Goal: Book appointment/travel/reservation

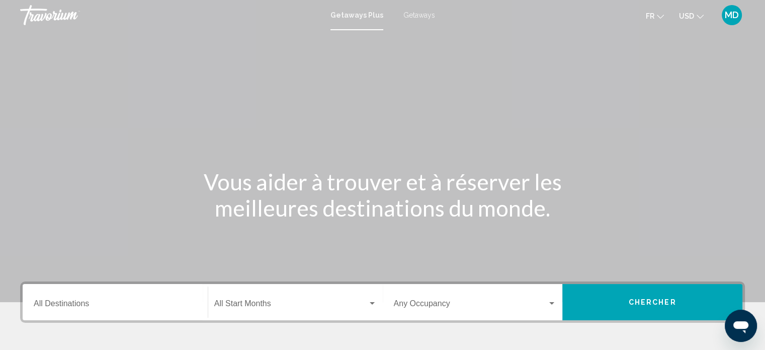
click at [689, 14] on span "USD" at bounding box center [686, 16] width 15 height 8
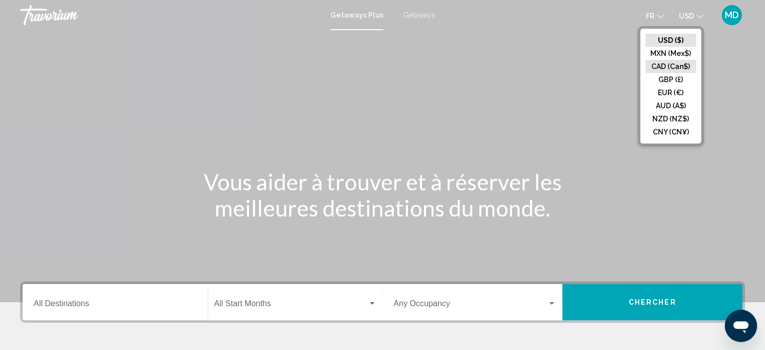
click at [673, 68] on button "CAD (Can$)" at bounding box center [671, 66] width 51 height 13
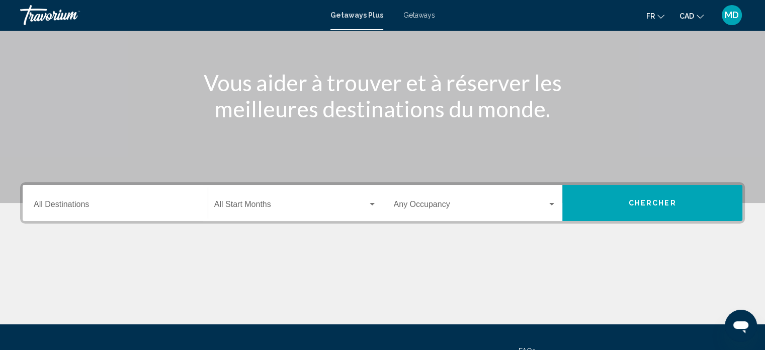
scroll to position [101, 0]
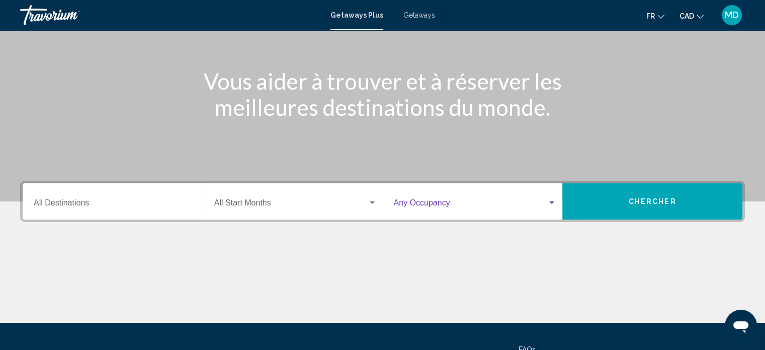
click at [437, 205] on span "Search widget" at bounding box center [471, 204] width 154 height 9
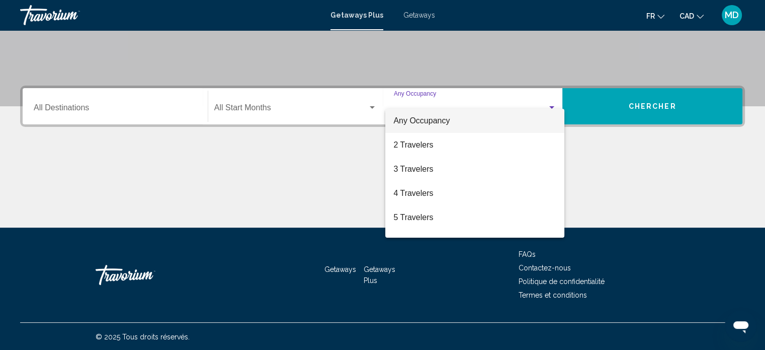
scroll to position [196, 0]
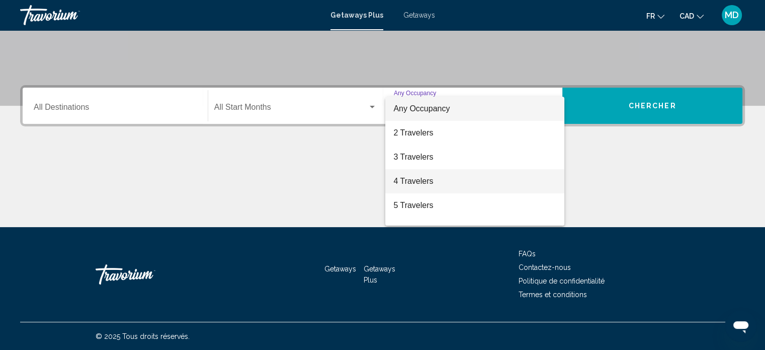
click at [429, 179] on span "4 Travelers" at bounding box center [475, 181] width 163 height 24
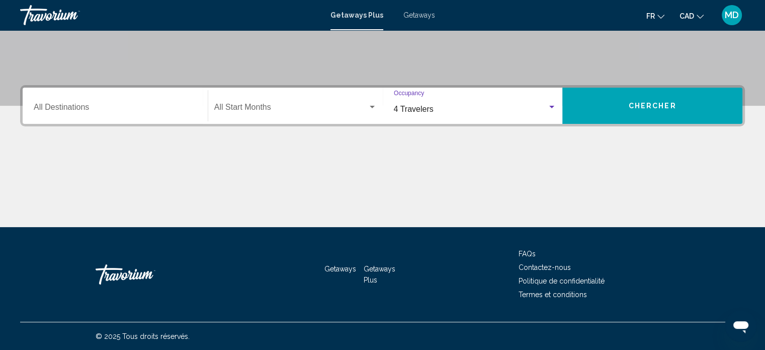
click at [655, 100] on button "Chercher" at bounding box center [653, 106] width 180 height 36
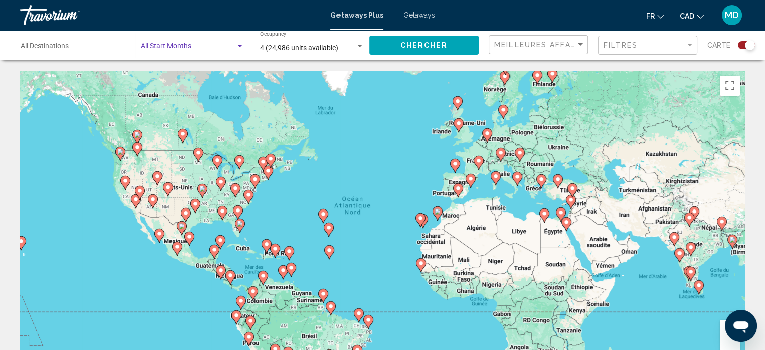
click at [167, 45] on span "Search widget" at bounding box center [188, 48] width 95 height 8
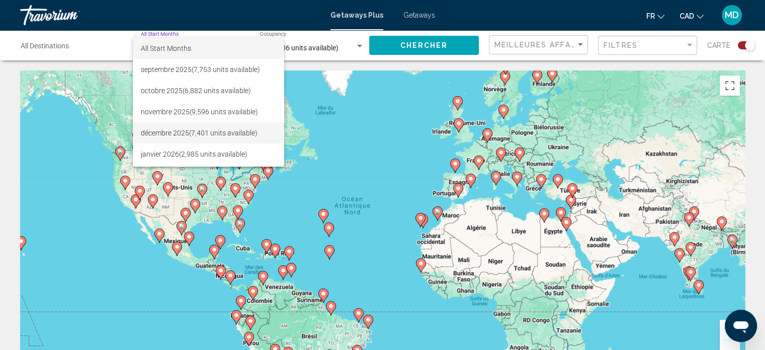
scroll to position [50, 0]
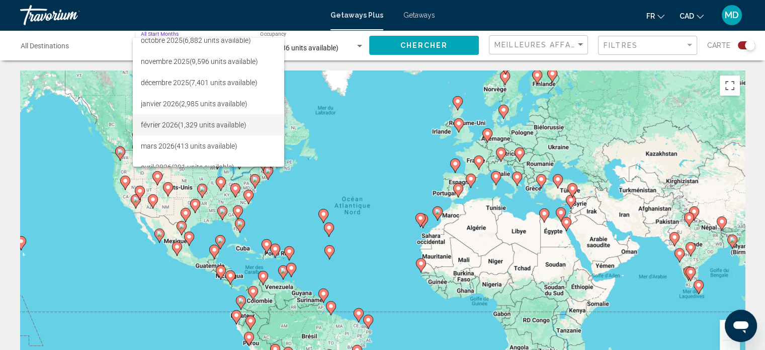
click at [228, 134] on span "février 2026 (1,329 units available)" at bounding box center [208, 124] width 135 height 21
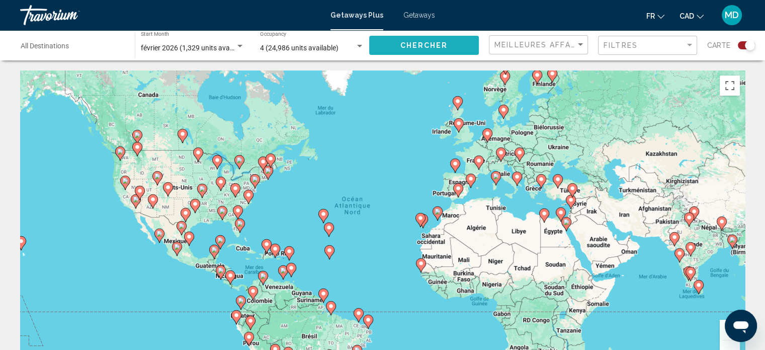
click at [439, 49] on button "Chercher" at bounding box center [424, 45] width 110 height 19
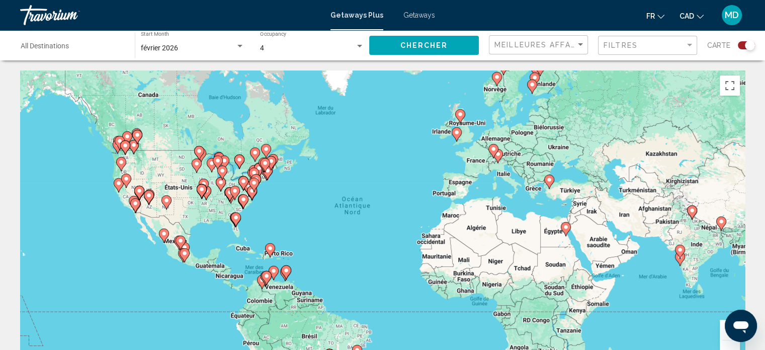
click at [749, 44] on div "Search widget" at bounding box center [750, 45] width 10 height 10
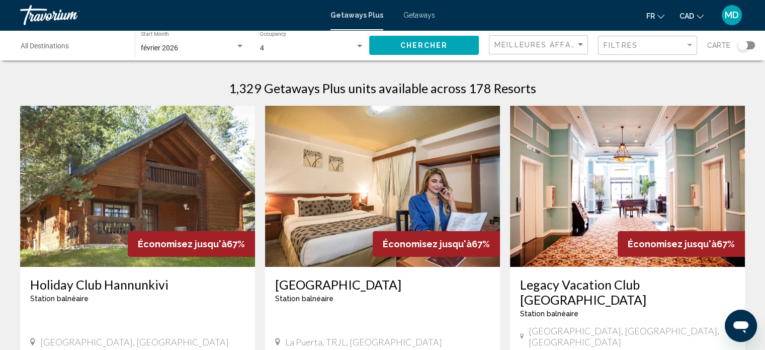
click at [691, 49] on div "Filtres" at bounding box center [649, 45] width 91 height 19
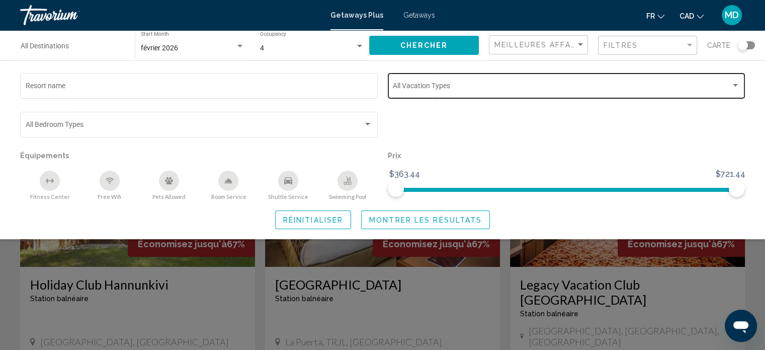
click at [438, 91] on span "Search widget" at bounding box center [562, 88] width 338 height 8
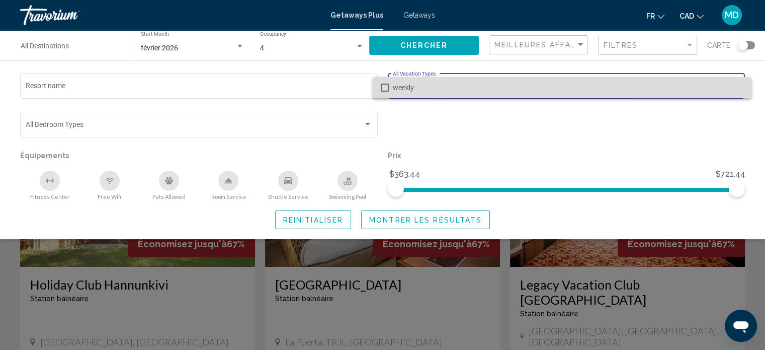
click at [438, 91] on span "weekly" at bounding box center [568, 87] width 351 height 21
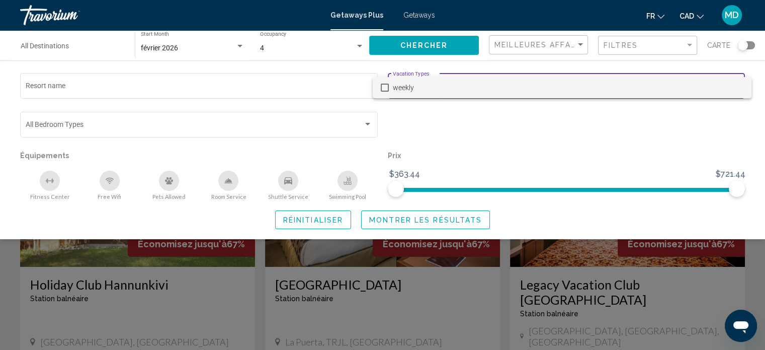
click at [453, 122] on div at bounding box center [382, 175] width 765 height 350
click at [762, 270] on div "Search widget" at bounding box center [382, 250] width 765 height 199
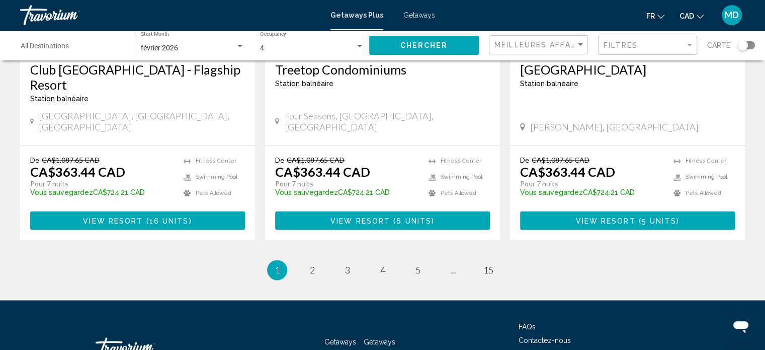
scroll to position [1308, 0]
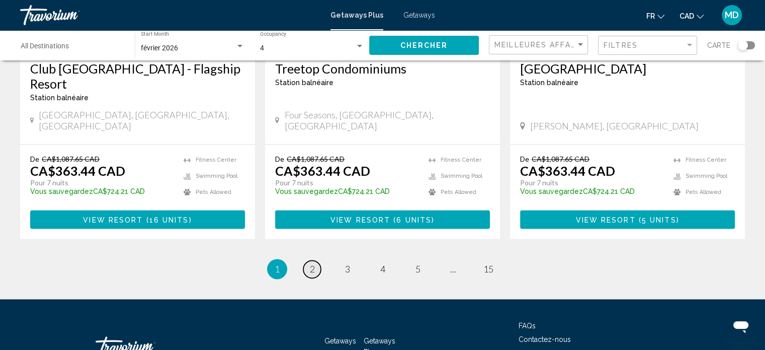
click at [316, 260] on link "page 2" at bounding box center [312, 269] width 18 height 18
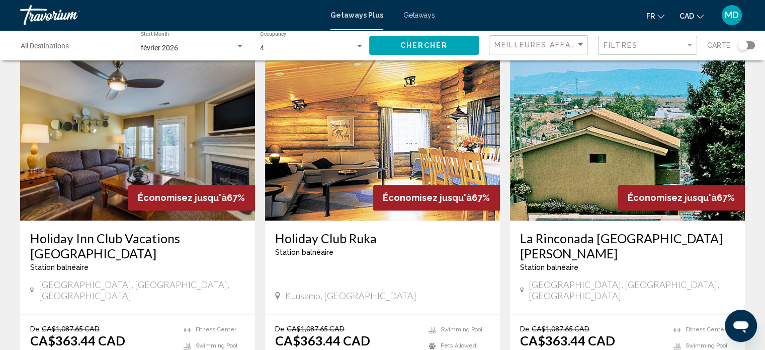
scroll to position [1107, 0]
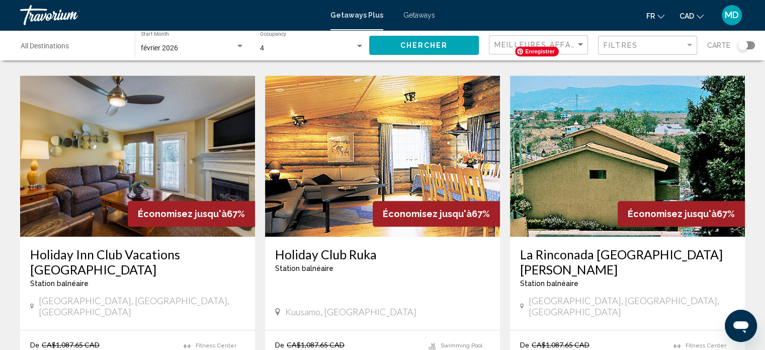
click at [583, 147] on img "Main content" at bounding box center [627, 155] width 235 height 161
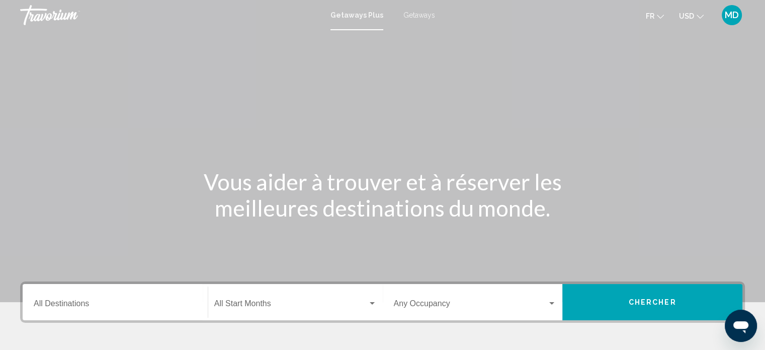
click at [697, 19] on button "USD USD ($) MXN (Mex$) CAD (Can$) GBP (£) EUR (€) AUD (A$) NZD (NZ$) CNY (CN¥)" at bounding box center [691, 16] width 25 height 15
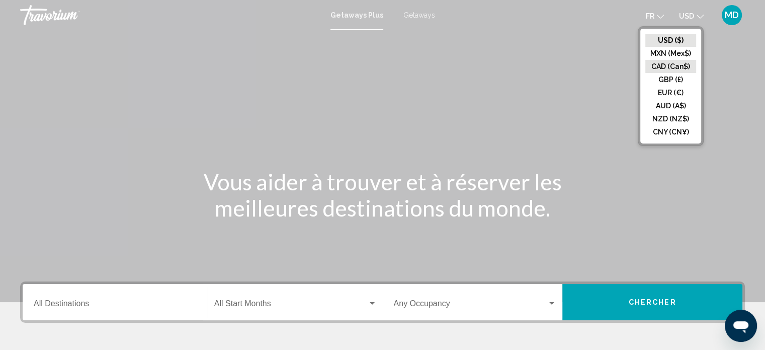
click at [677, 69] on button "CAD (Can$)" at bounding box center [671, 66] width 51 height 13
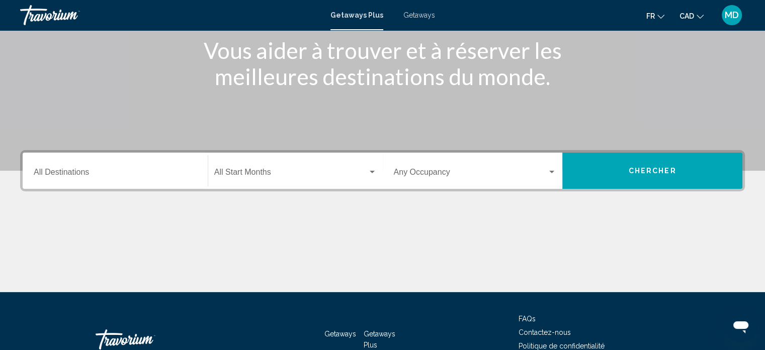
scroll to position [151, 0]
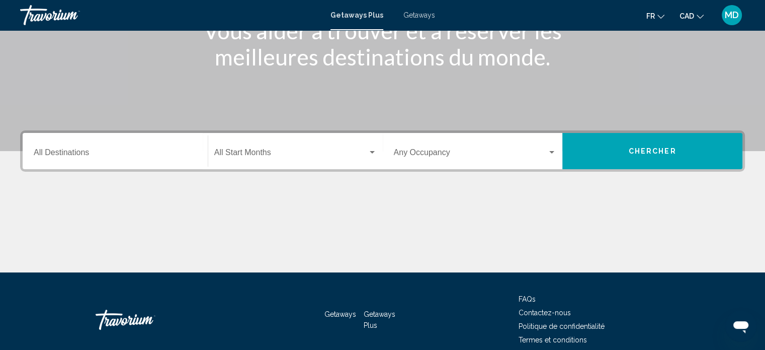
click at [252, 150] on span "Search widget" at bounding box center [290, 154] width 153 height 9
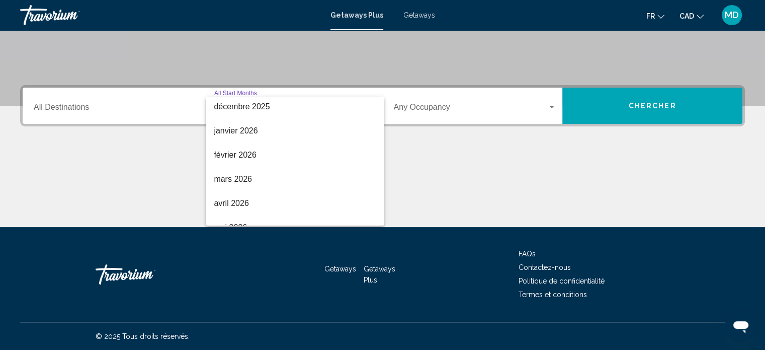
scroll to position [101, 0]
click at [266, 173] on span "mars 2026" at bounding box center [295, 177] width 163 height 24
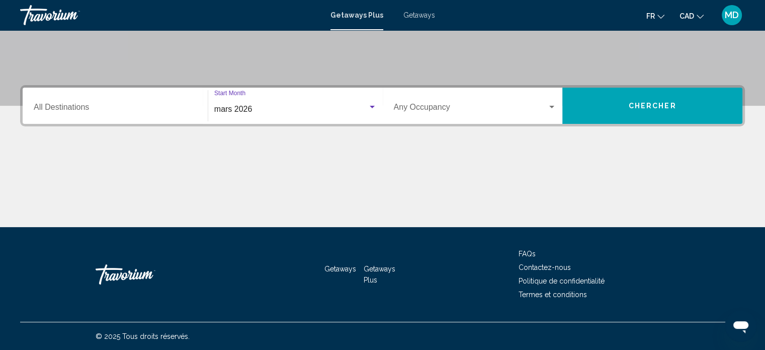
click at [134, 105] on input "Destination All Destinations" at bounding box center [115, 109] width 163 height 9
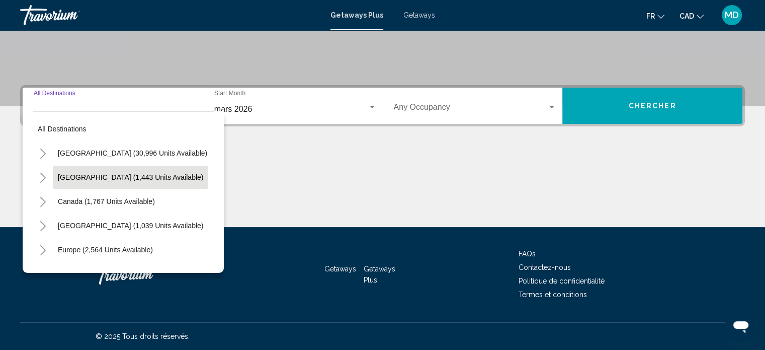
click at [71, 175] on span "Mexico (1,443 units available)" at bounding box center [130, 177] width 145 height 8
type input "**********"
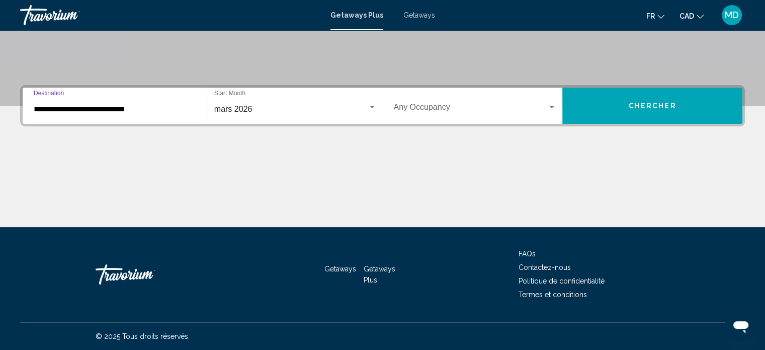
click at [469, 110] on span "Search widget" at bounding box center [471, 109] width 154 height 9
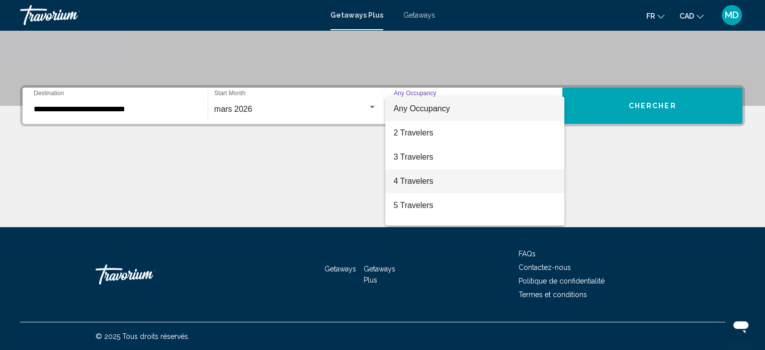
click at [411, 177] on span "4 Travelers" at bounding box center [475, 181] width 163 height 24
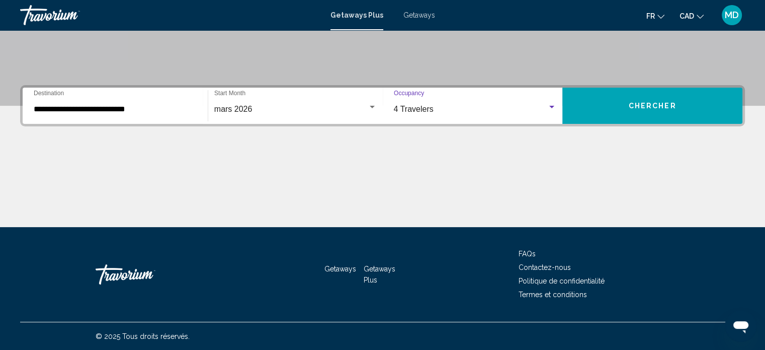
click at [644, 110] on button "Chercher" at bounding box center [653, 106] width 180 height 36
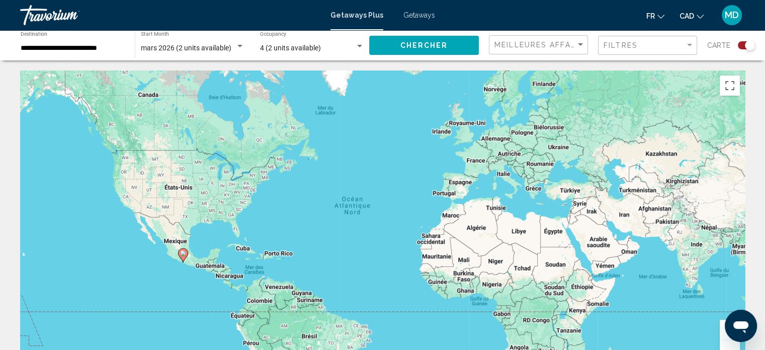
click at [183, 257] on icon "Main content" at bounding box center [182, 255] width 9 height 13
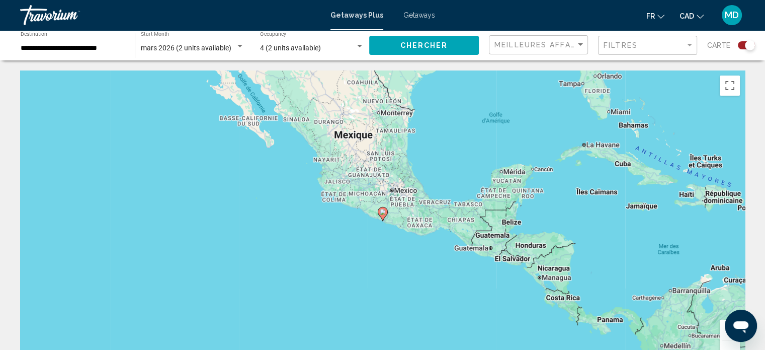
click at [388, 217] on div "Pour naviguer, utilisez les touches fléchées. Pour activer le glissement du mar…" at bounding box center [382, 221] width 725 height 302
click at [382, 216] on icon "Main content" at bounding box center [382, 213] width 9 height 13
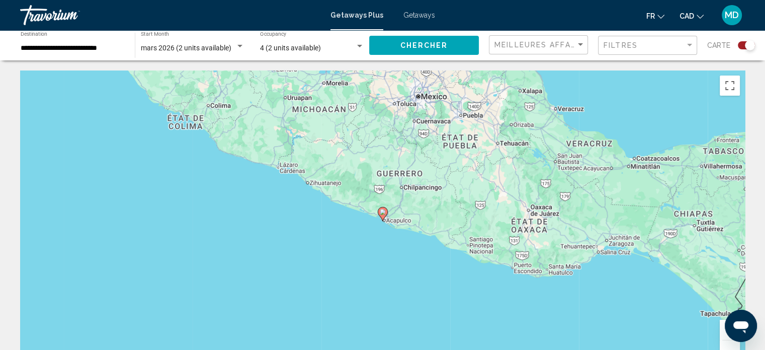
click at [747, 47] on div "Search widget" at bounding box center [750, 45] width 10 height 10
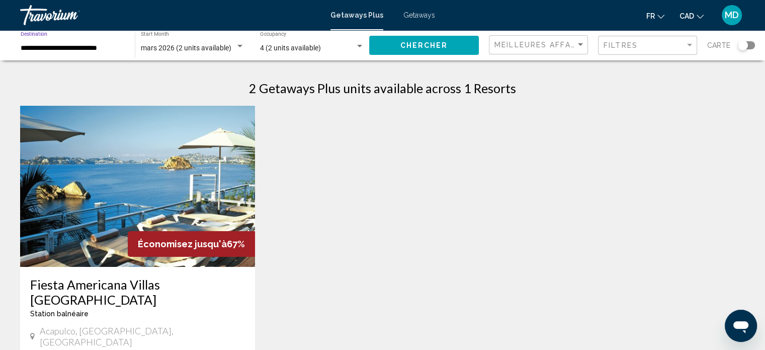
click at [82, 49] on input "**********" at bounding box center [73, 48] width 104 height 8
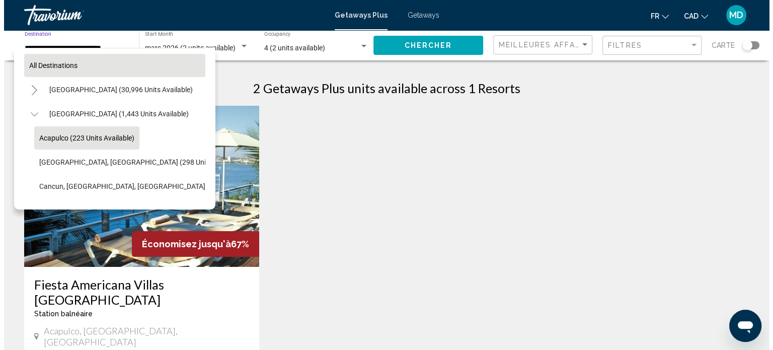
scroll to position [15, 0]
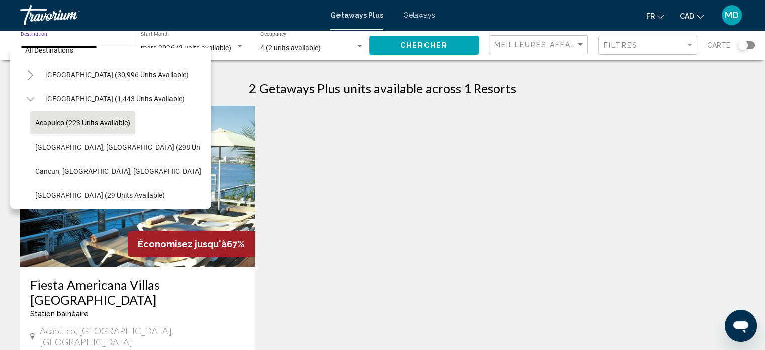
click at [34, 100] on button "Toggle Mexico (1,443 units available)" at bounding box center [30, 99] width 20 height 20
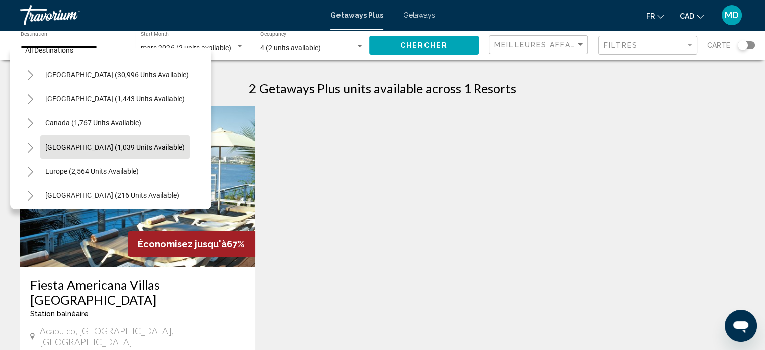
click at [58, 147] on span "Caribbean & Atlantic Islands (1,039 units available)" at bounding box center [114, 147] width 139 height 8
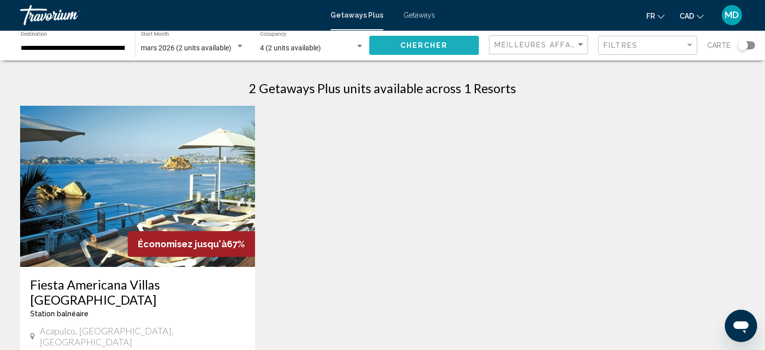
click at [419, 48] on span "Chercher" at bounding box center [425, 46] width 48 height 8
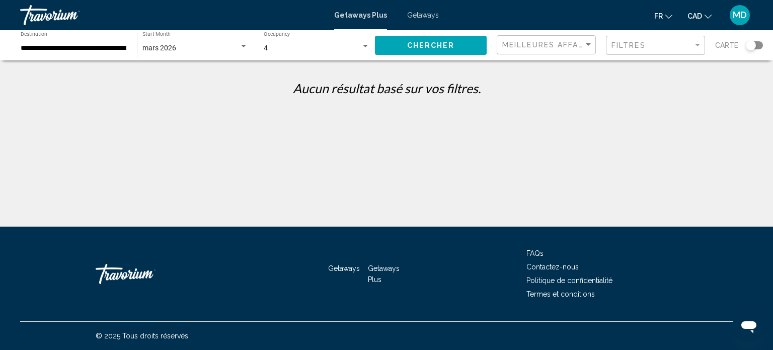
click at [68, 44] on input "**********" at bounding box center [74, 48] width 106 height 8
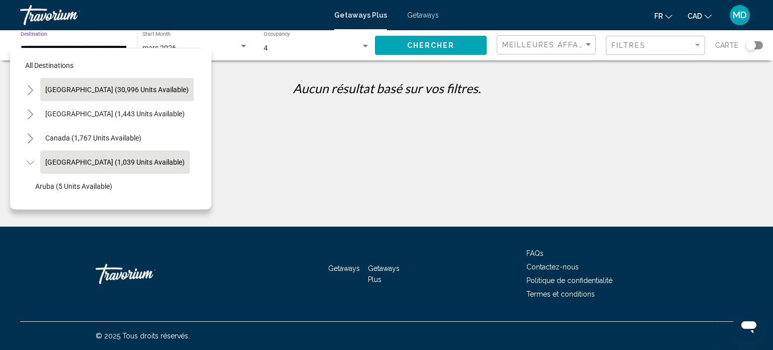
scroll to position [39, 16]
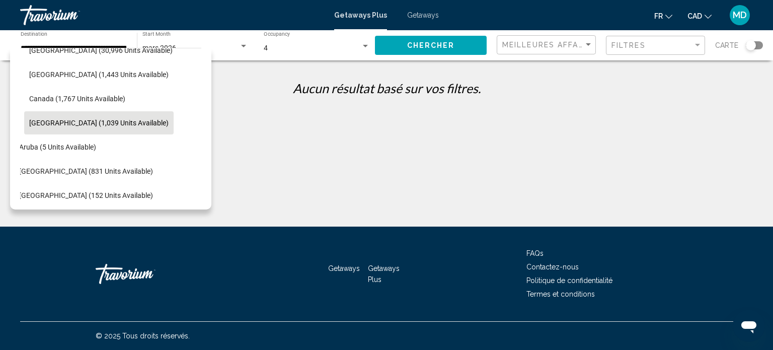
click at [21, 129] on div "Caribbean & Atlantic Islands (1,039 units available)" at bounding box center [89, 122] width 170 height 23
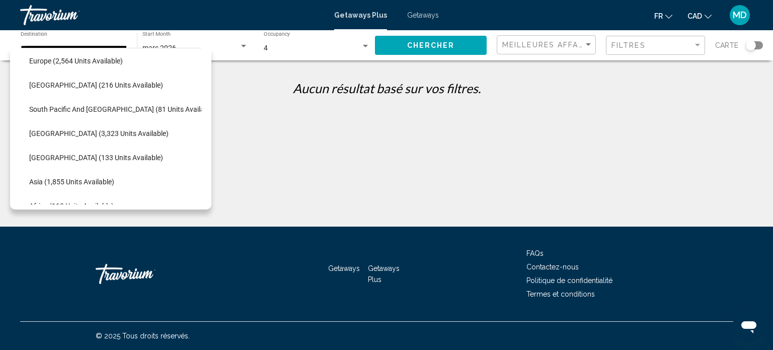
scroll to position [140, 16]
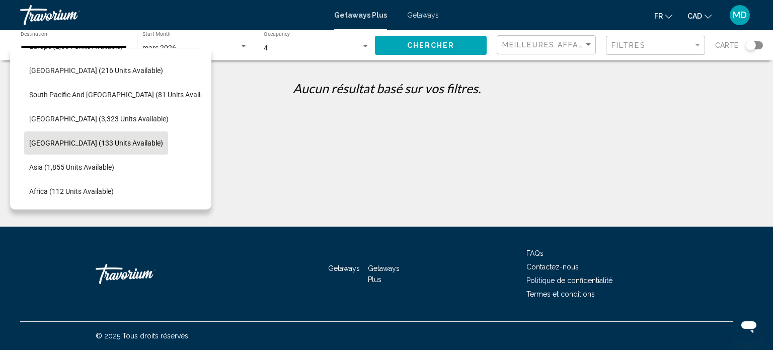
click at [29, 141] on span "Central America (133 units available)" at bounding box center [96, 143] width 134 height 8
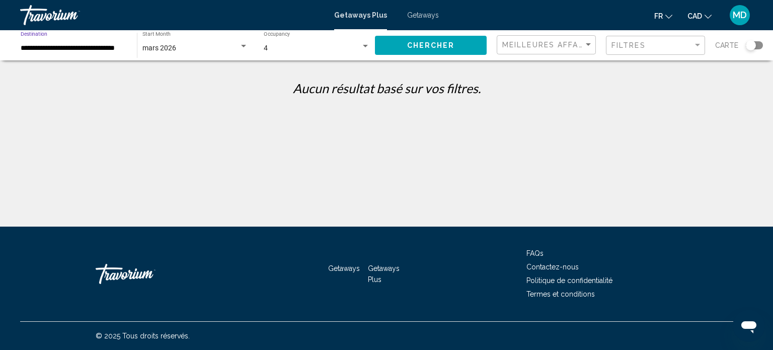
click at [455, 52] on button "Chercher" at bounding box center [431, 45] width 112 height 19
click at [20, 49] on div "**********" at bounding box center [73, 46] width 117 height 28
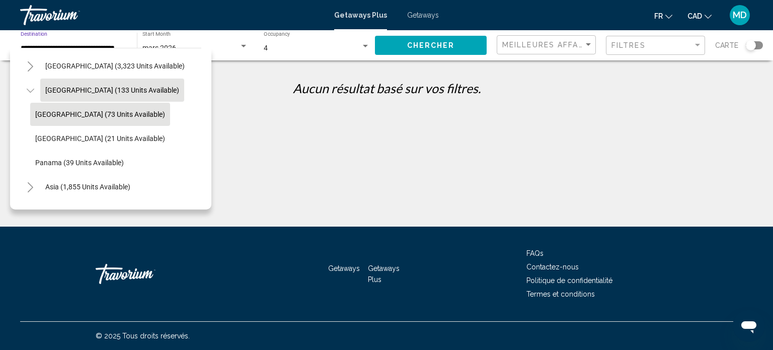
scroll to position [210, 0]
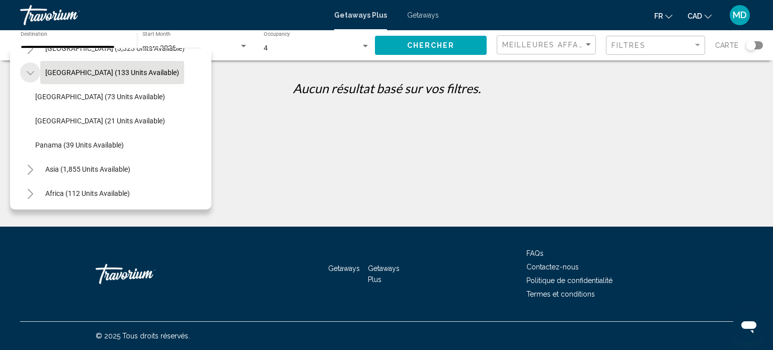
click at [27, 71] on icon "Toggle Central America (133 units available)" at bounding box center [30, 73] width 8 height 4
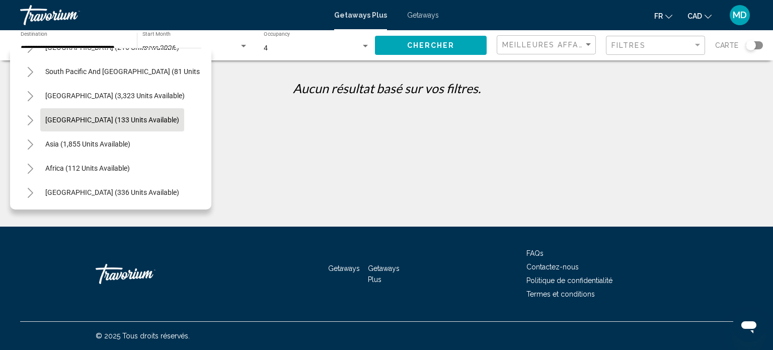
click at [453, 76] on div "← Déplacer vers la gauche → Déplacer vers la droite ↑ Déplacer vers le haut ↓ D…" at bounding box center [386, 86] width 773 height 33
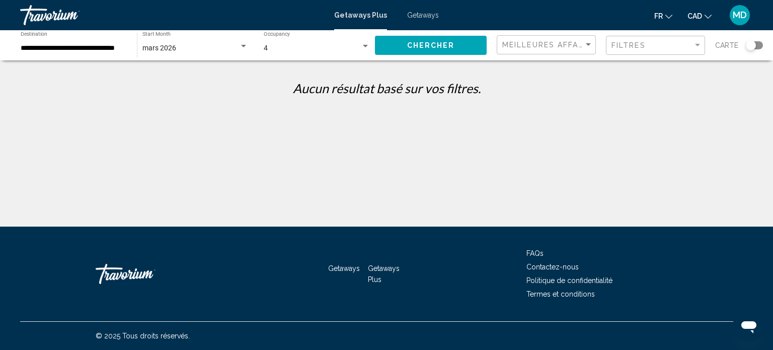
click at [325, 45] on div "4" at bounding box center [312, 48] width 97 height 8
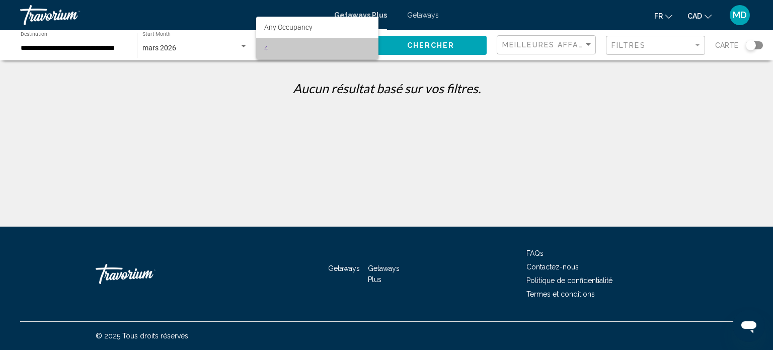
click at [287, 48] on span "4" at bounding box center [317, 48] width 106 height 21
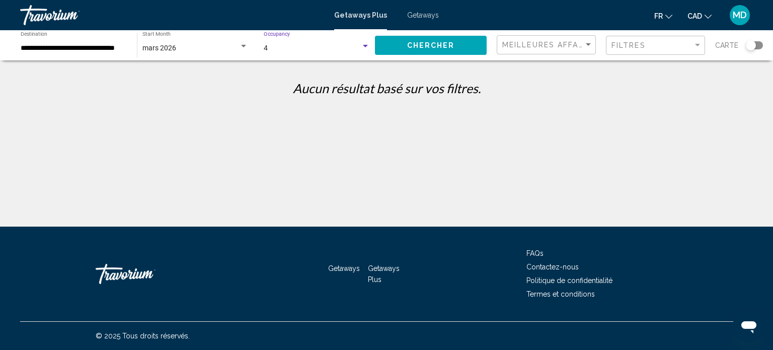
click at [287, 49] on div "4" at bounding box center [312, 48] width 97 height 8
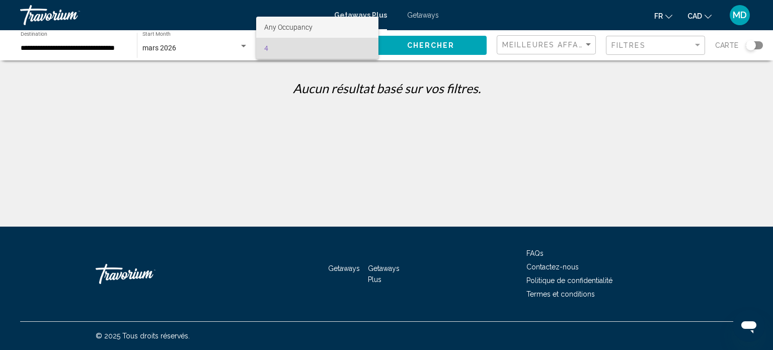
click at [287, 30] on span "Any Occupancy" at bounding box center [288, 27] width 48 height 8
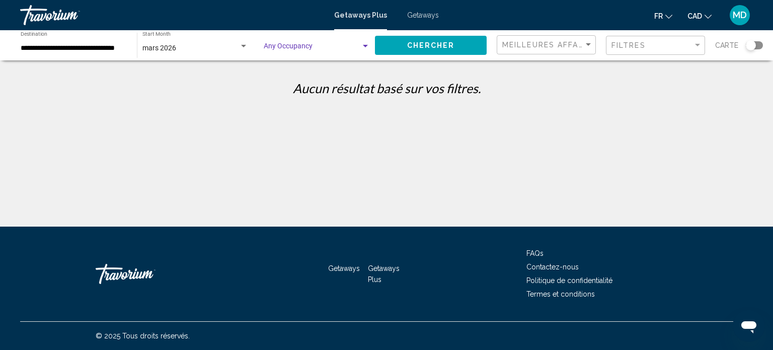
click at [99, 52] on input "**********" at bounding box center [74, 48] width 106 height 8
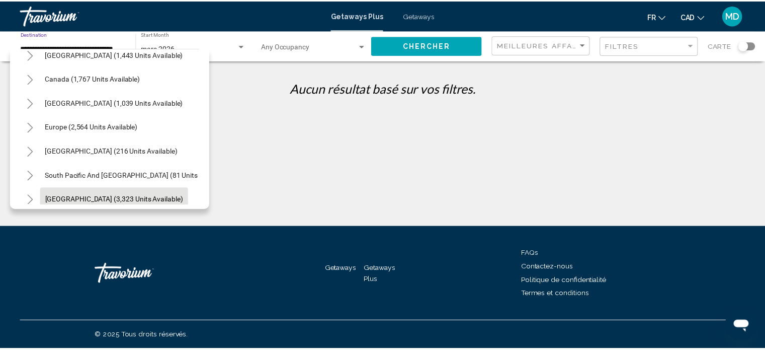
scroll to position [9, 0]
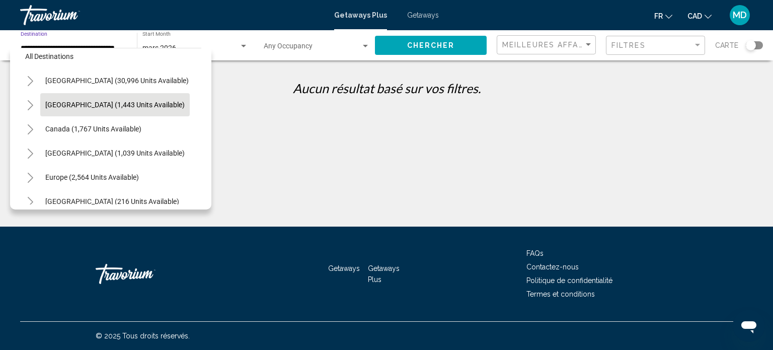
click at [86, 106] on span "Mexico (1,443 units available)" at bounding box center [114, 105] width 139 height 8
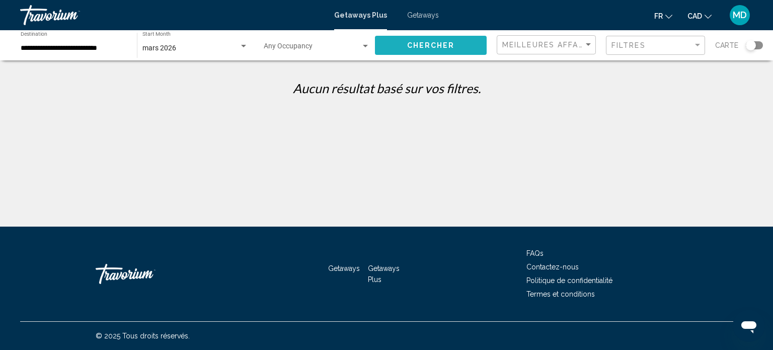
click at [437, 46] on span "Chercher" at bounding box center [431, 46] width 48 height 8
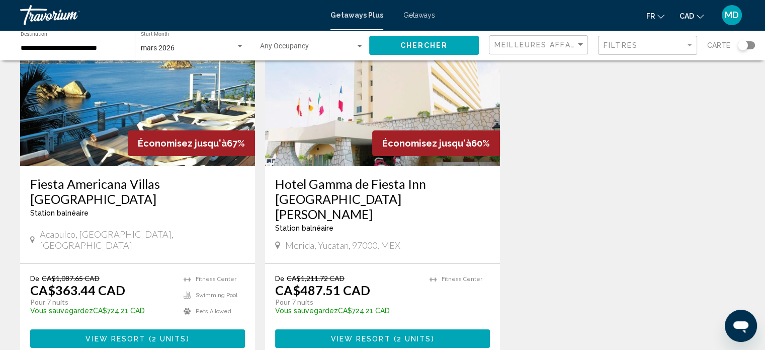
scroll to position [50, 0]
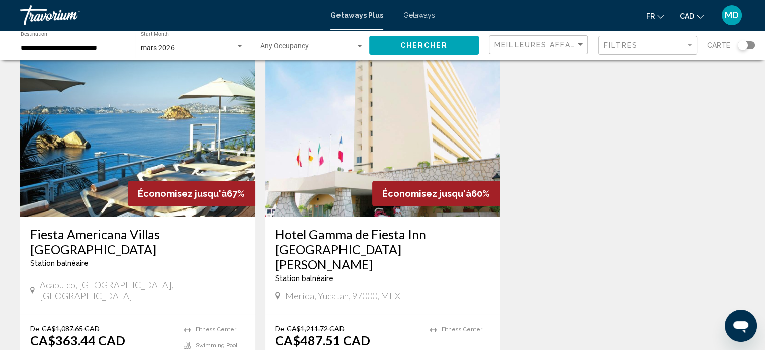
click at [104, 49] on input "**********" at bounding box center [73, 48] width 104 height 8
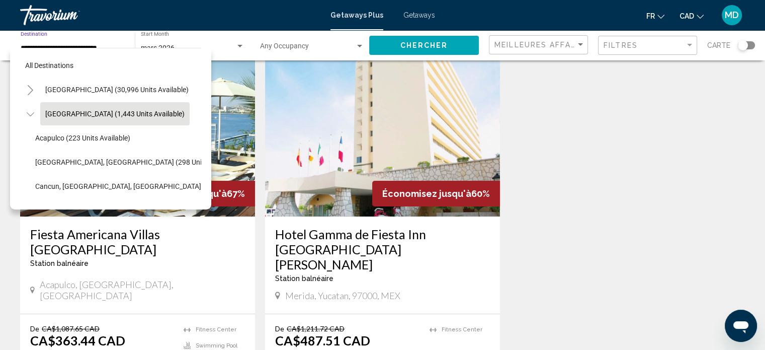
click at [33, 116] on icon "Toggle Mexico (1,443 units available)" at bounding box center [31, 114] width 8 height 10
click at [25, 163] on button "Toggle Caribbean & Atlantic Islands (1,039 units available)" at bounding box center [30, 162] width 20 height 20
click at [63, 163] on span "Caribbean & Atlantic Islands (1,039 units available)" at bounding box center [114, 162] width 139 height 8
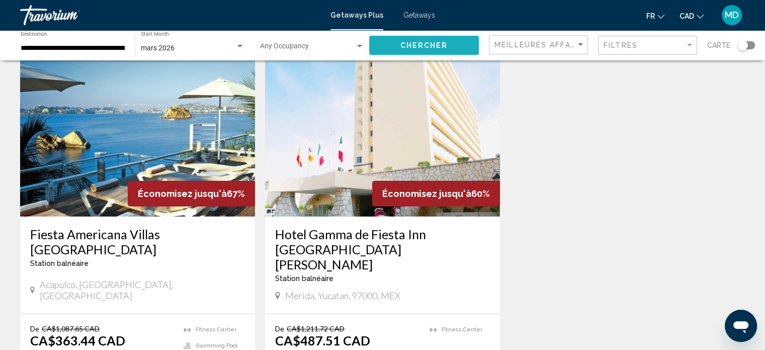
click at [433, 43] on span "Chercher" at bounding box center [425, 46] width 48 height 8
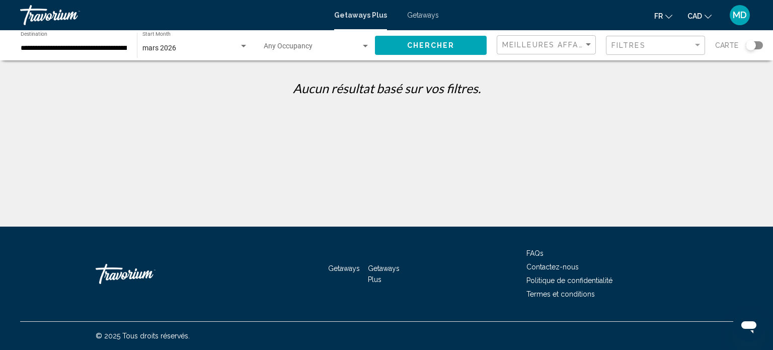
click at [106, 50] on input "**********" at bounding box center [74, 48] width 106 height 8
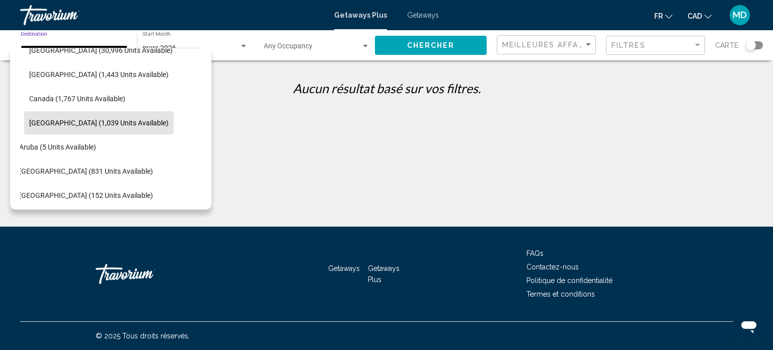
scroll to position [90, 16]
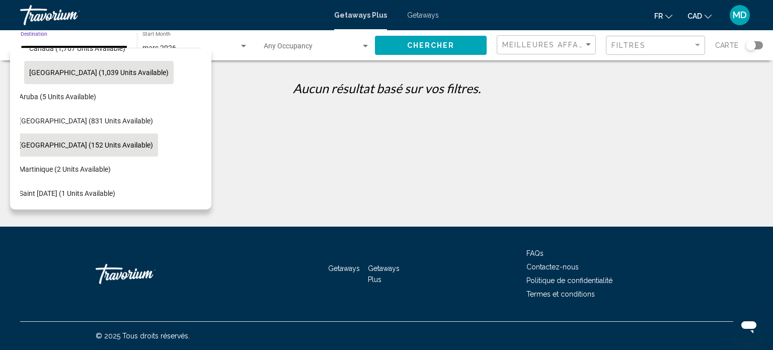
click at [125, 141] on span "Dominican Republic (152 units available)" at bounding box center [86, 145] width 134 height 8
type input "**********"
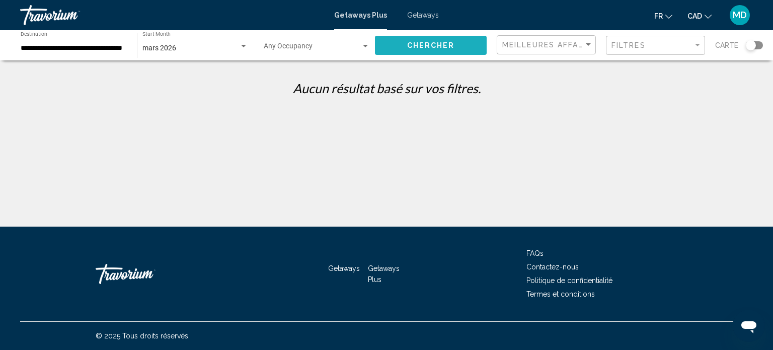
click at [463, 47] on button "Chercher" at bounding box center [431, 45] width 112 height 19
click at [183, 51] on div "mars 2026" at bounding box center [190, 48] width 97 height 8
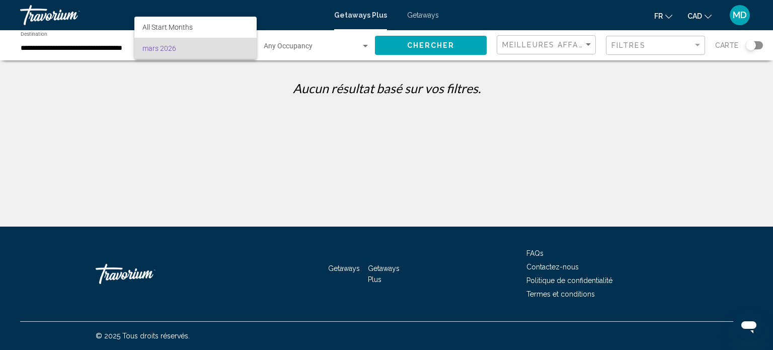
click at [187, 79] on div at bounding box center [386, 175] width 773 height 350
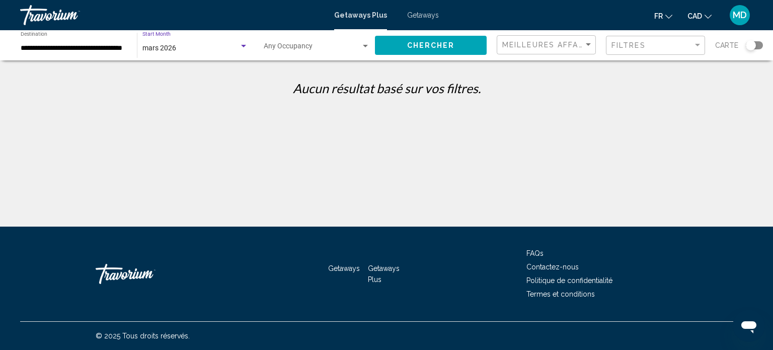
click at [195, 48] on div "mars 2026" at bounding box center [190, 48] width 97 height 8
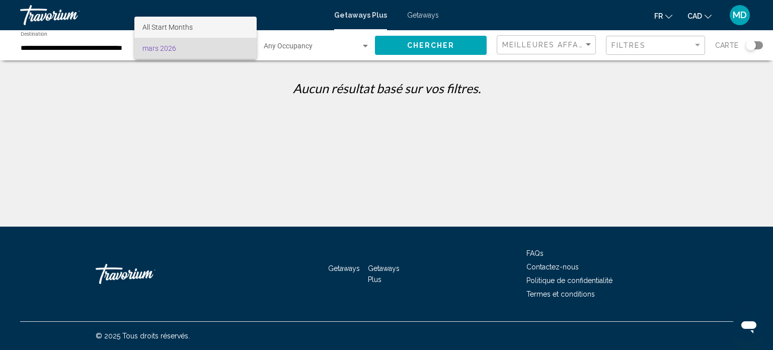
click at [202, 26] on span "All Start Months" at bounding box center [195, 27] width 106 height 21
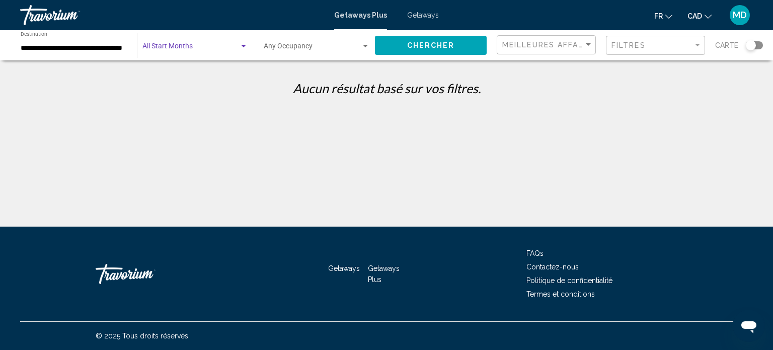
click at [238, 45] on span "Search widget" at bounding box center [190, 48] width 97 height 8
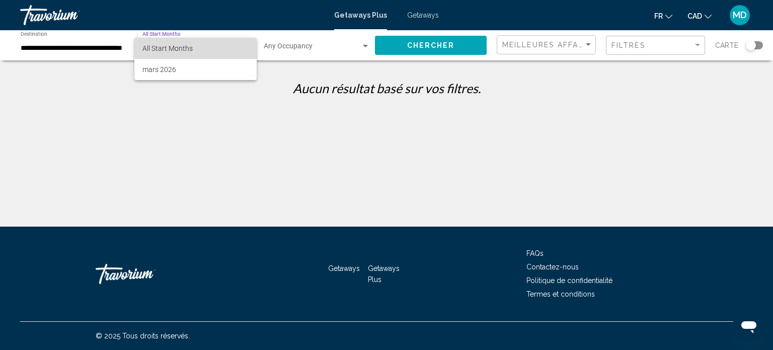
click at [213, 44] on span "All Start Months" at bounding box center [195, 48] width 106 height 21
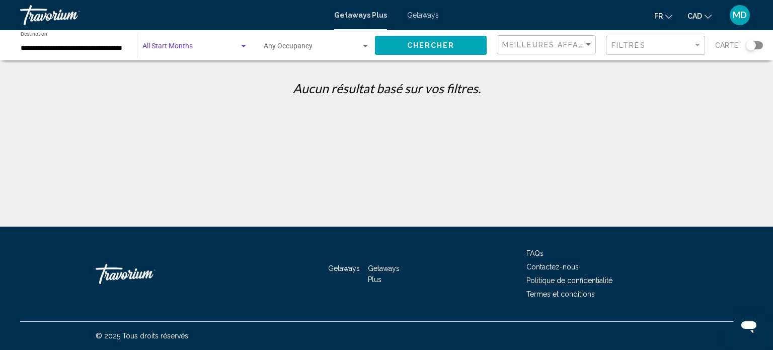
click at [440, 47] on span "Chercher" at bounding box center [431, 46] width 48 height 8
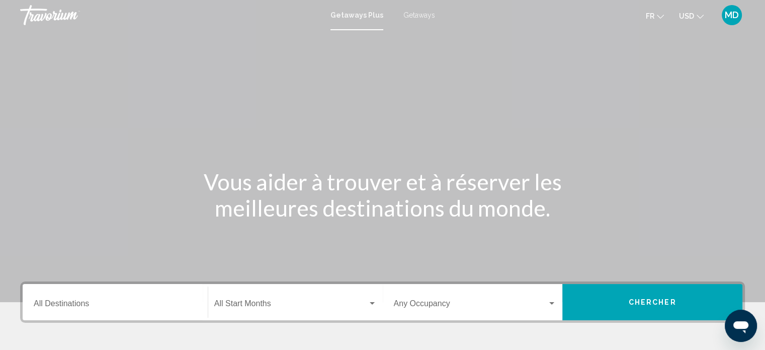
click at [415, 18] on span "Getaways" at bounding box center [420, 15] width 32 height 8
click at [113, 314] on div "Destination All Destinations" at bounding box center [115, 302] width 163 height 32
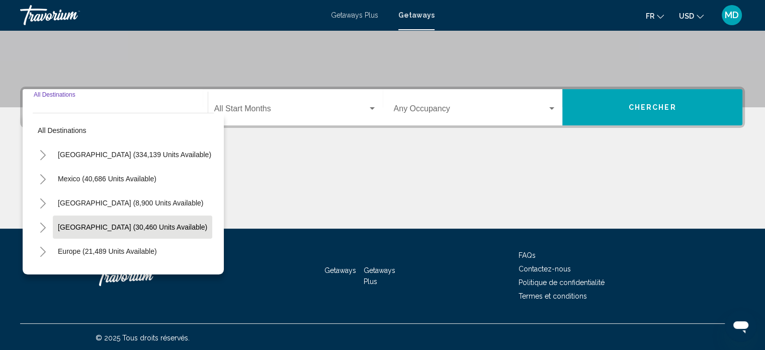
scroll to position [196, 0]
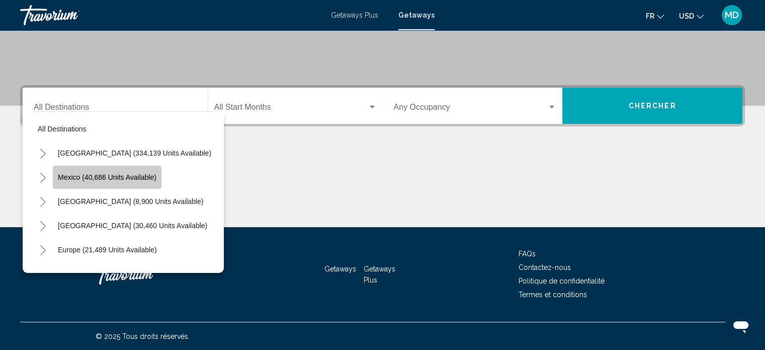
click at [107, 179] on span "Mexico (40,686 units available)" at bounding box center [107, 177] width 99 height 8
type input "**********"
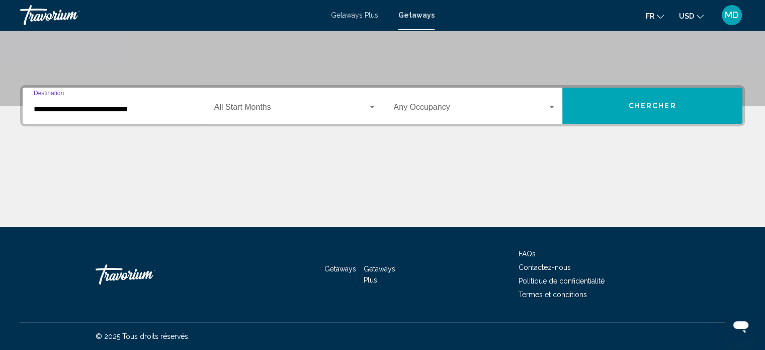
click at [260, 119] on div "Start Month All Start Months" at bounding box center [295, 106] width 163 height 32
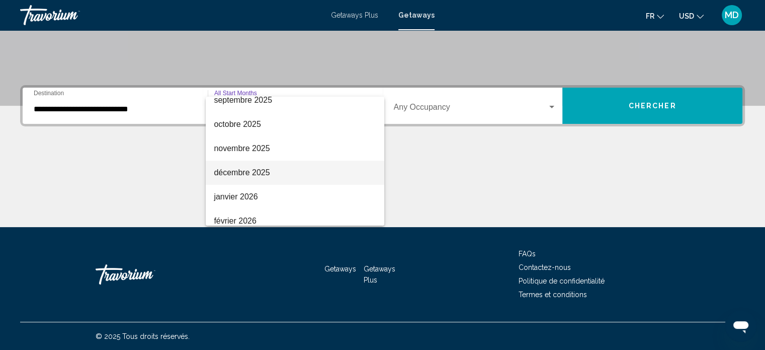
scroll to position [50, 0]
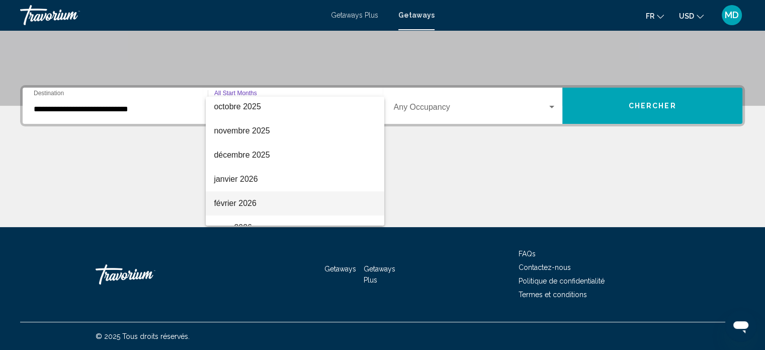
click at [260, 210] on span "février 2026" at bounding box center [295, 203] width 163 height 24
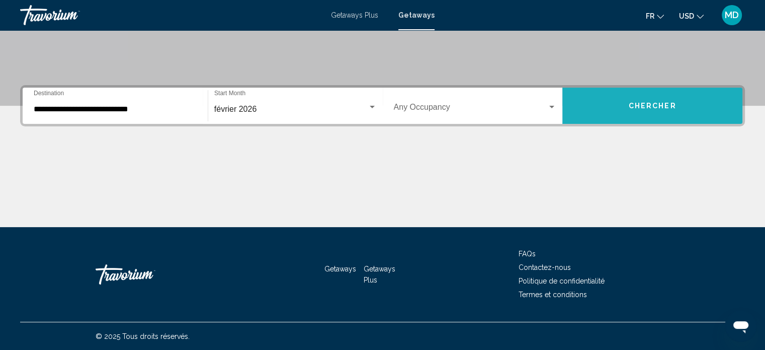
click at [676, 113] on button "Chercher" at bounding box center [653, 106] width 180 height 36
